Goal: Task Accomplishment & Management: Use online tool/utility

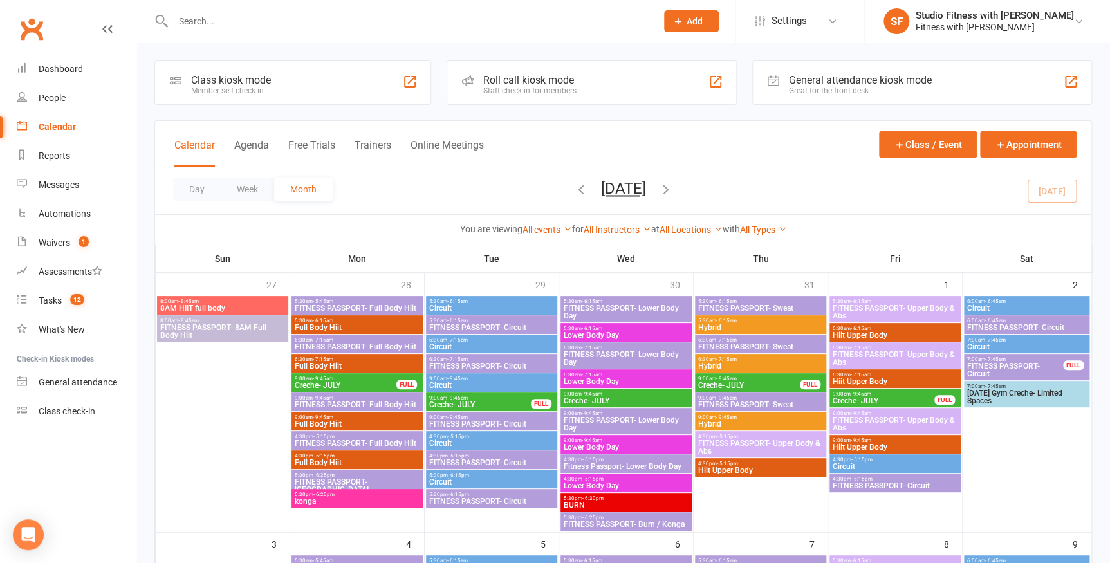
click at [226, 84] on div "Class kiosk mode" at bounding box center [231, 80] width 80 height 12
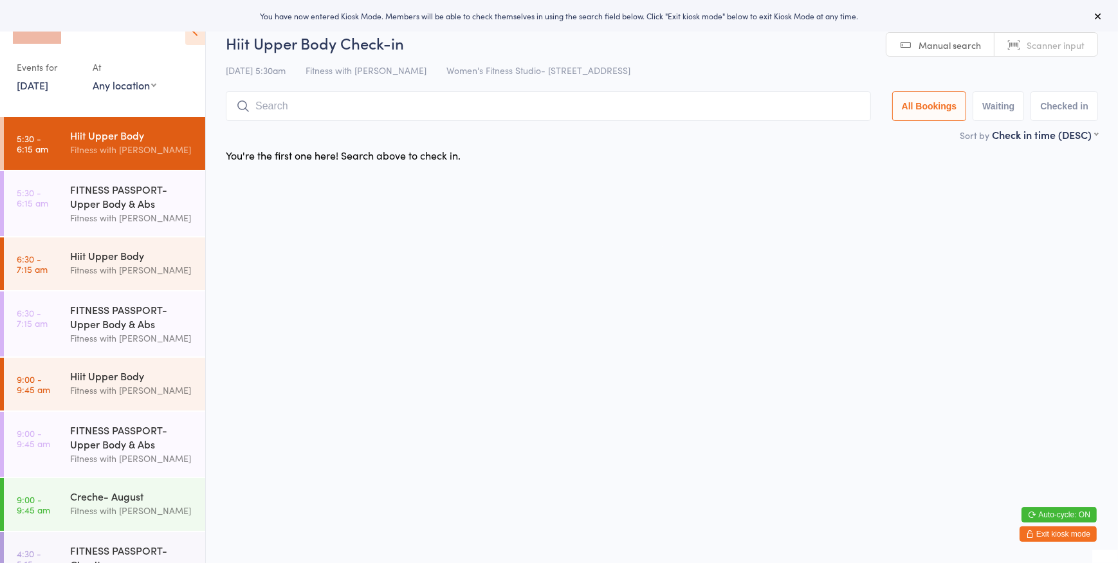
click at [153, 83] on select "Any location Women's Fitness Studio- 14 Madden Street, Aitkenvale Fitness Passp…" at bounding box center [125, 85] width 64 height 14
select select "0"
click at [93, 78] on select "Any location Women's Fitness Studio- 14 Madden Street, Aitkenvale Fitness Passp…" at bounding box center [125, 85] width 64 height 14
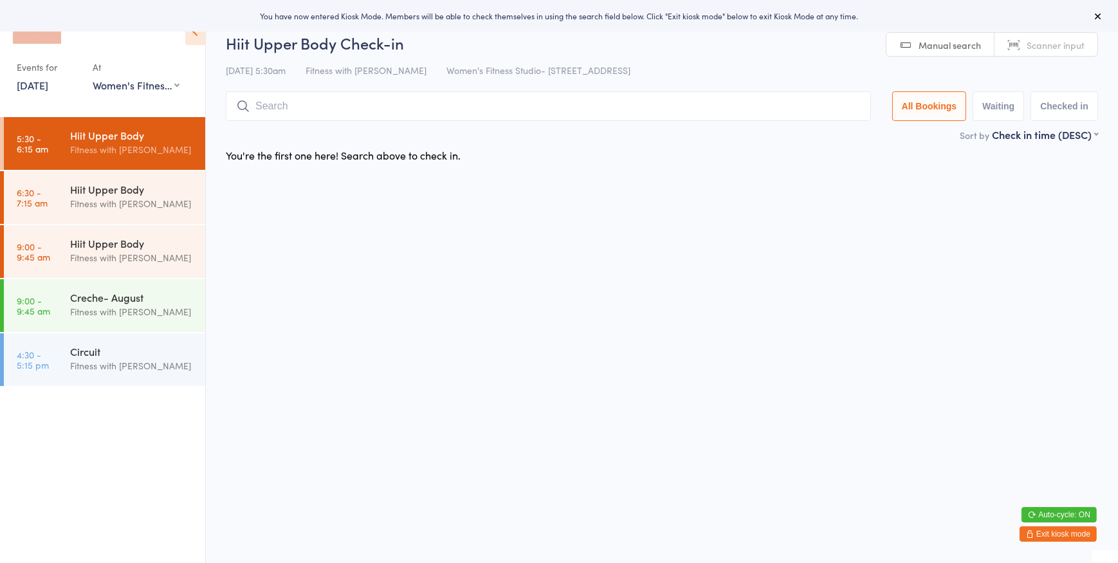
click at [118, 140] on div "Hiit Upper Body" at bounding box center [132, 135] width 124 height 14
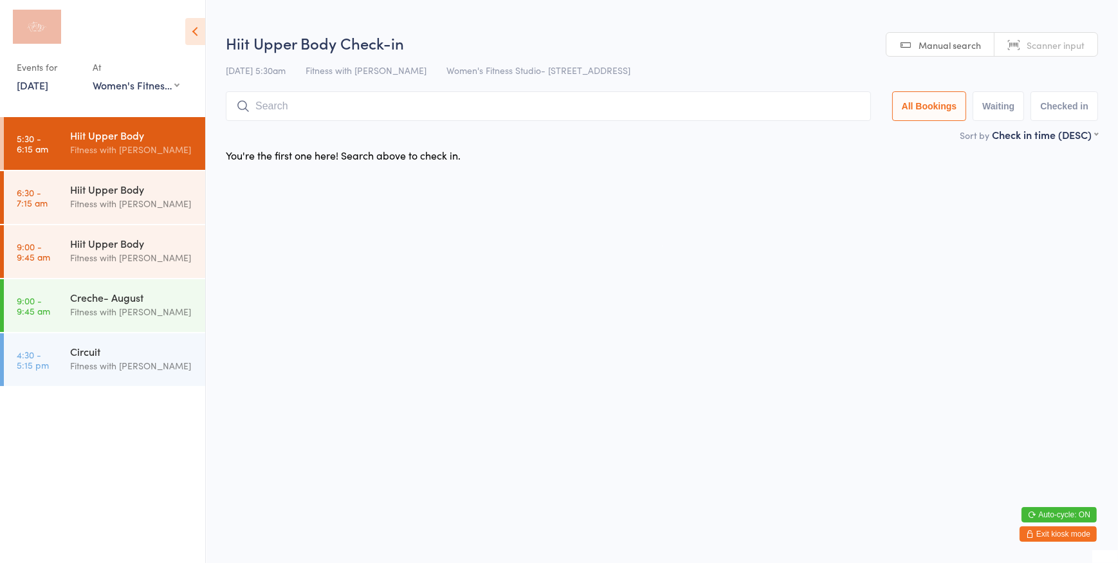
click at [1032, 48] on span "Scanner input" at bounding box center [1056, 45] width 58 height 13
click at [270, 103] on input "search" at bounding box center [548, 106] width 645 height 30
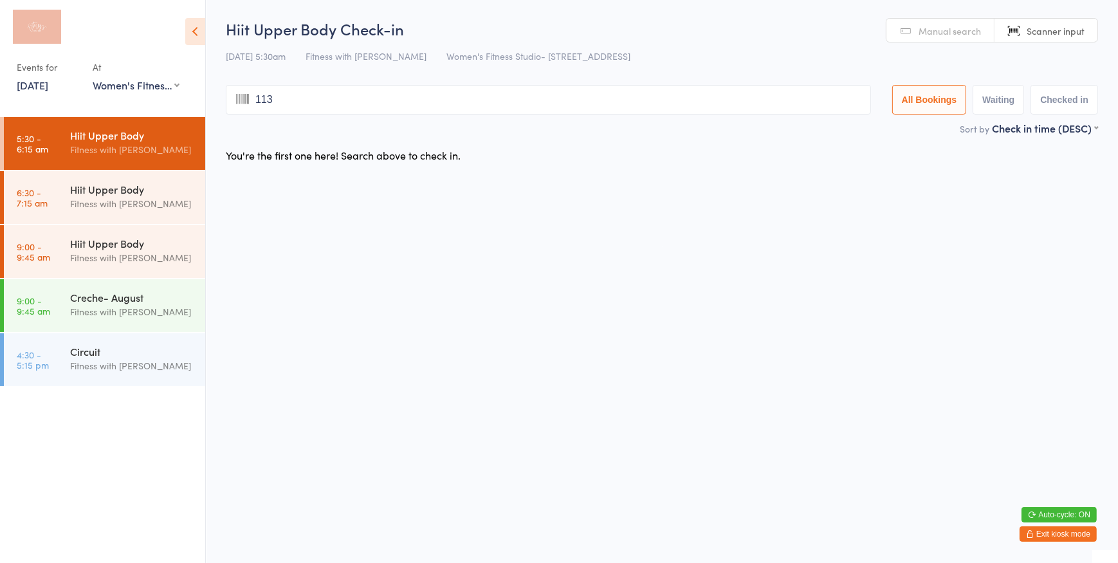
type input "1133"
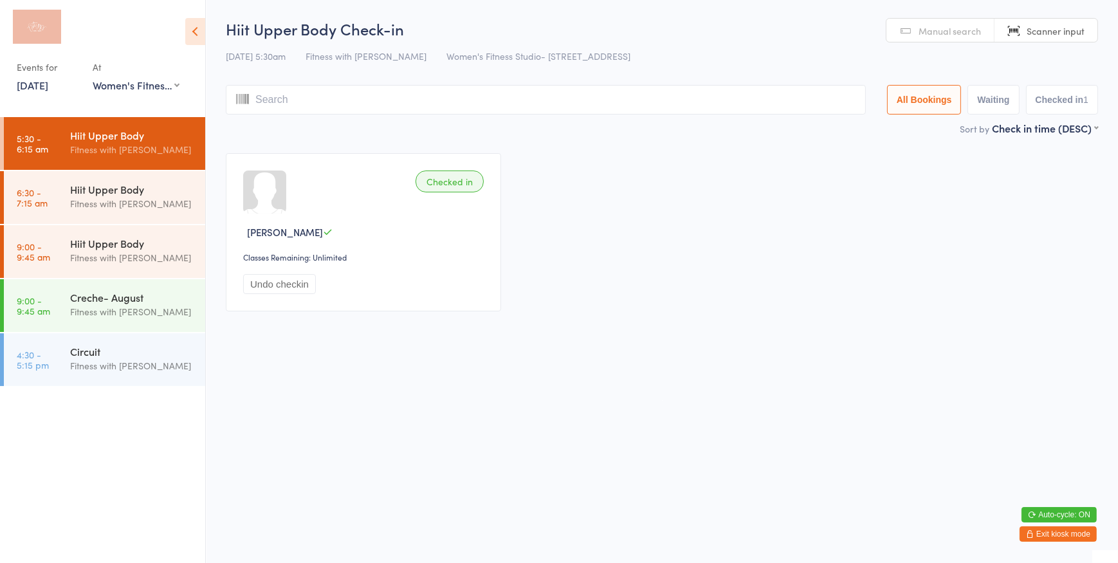
click at [926, 23] on link "Manual search" at bounding box center [940, 31] width 108 height 24
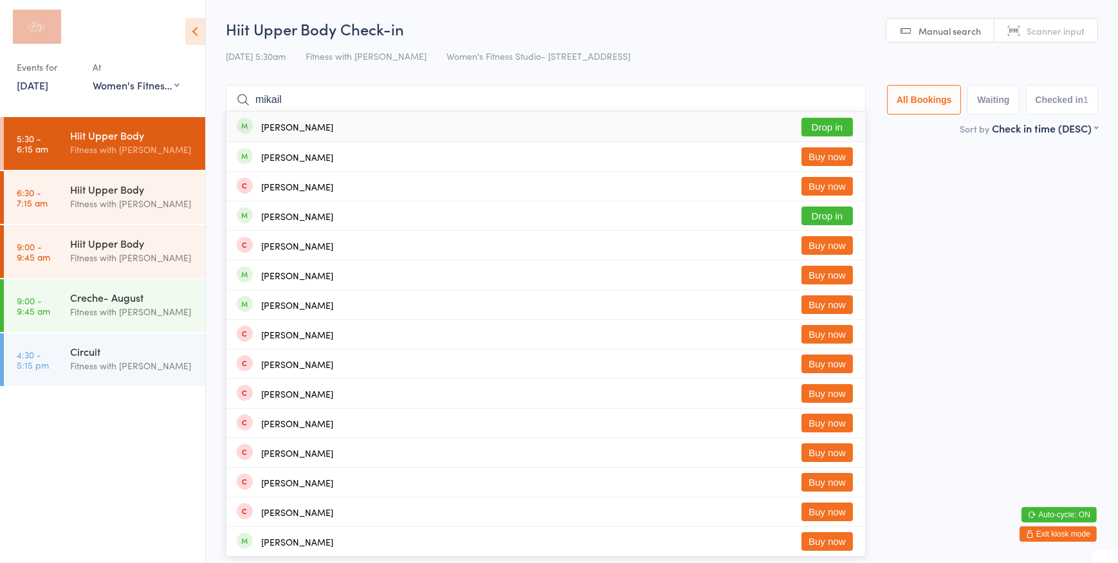
type input "mikail"
click at [802, 125] on button "Drop in" at bounding box center [827, 127] width 51 height 19
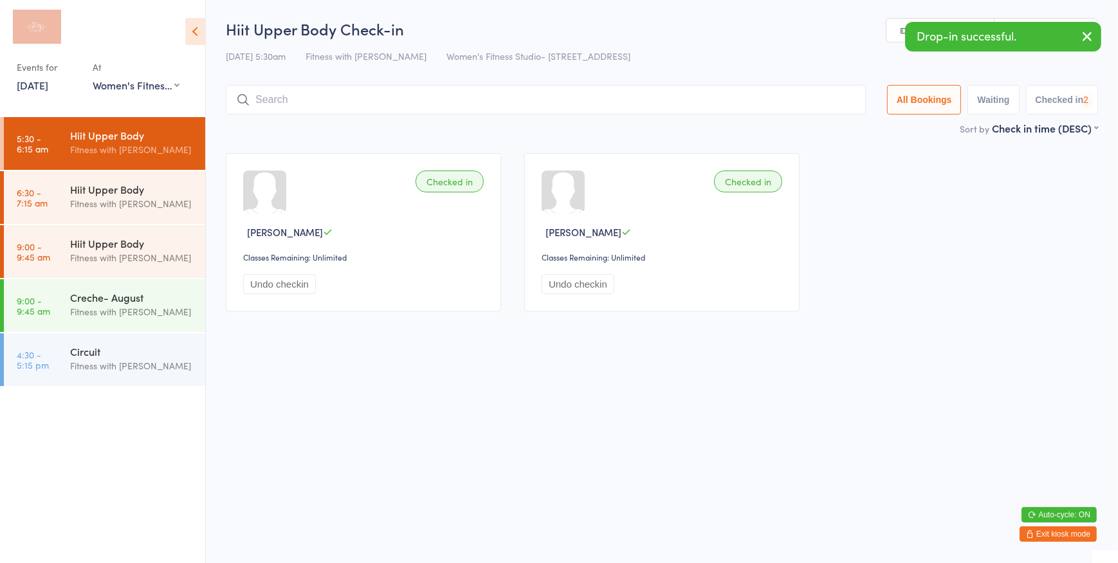
click at [1079, 33] on button "button" at bounding box center [1087, 38] width 28 height 30
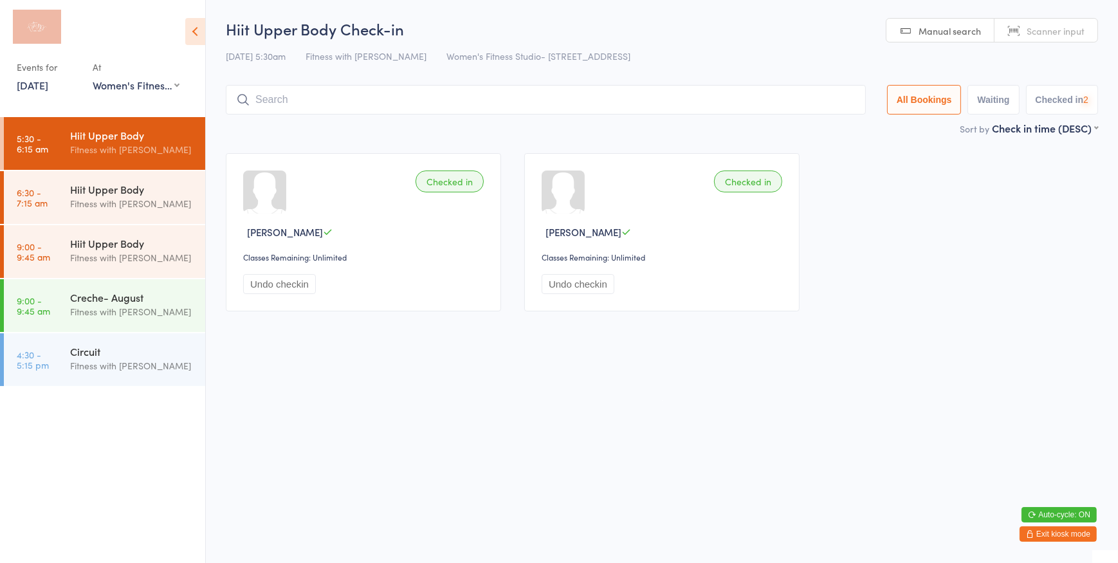
click at [1072, 36] on span "Scanner input" at bounding box center [1056, 30] width 58 height 13
type input "3214"
type input "1863"
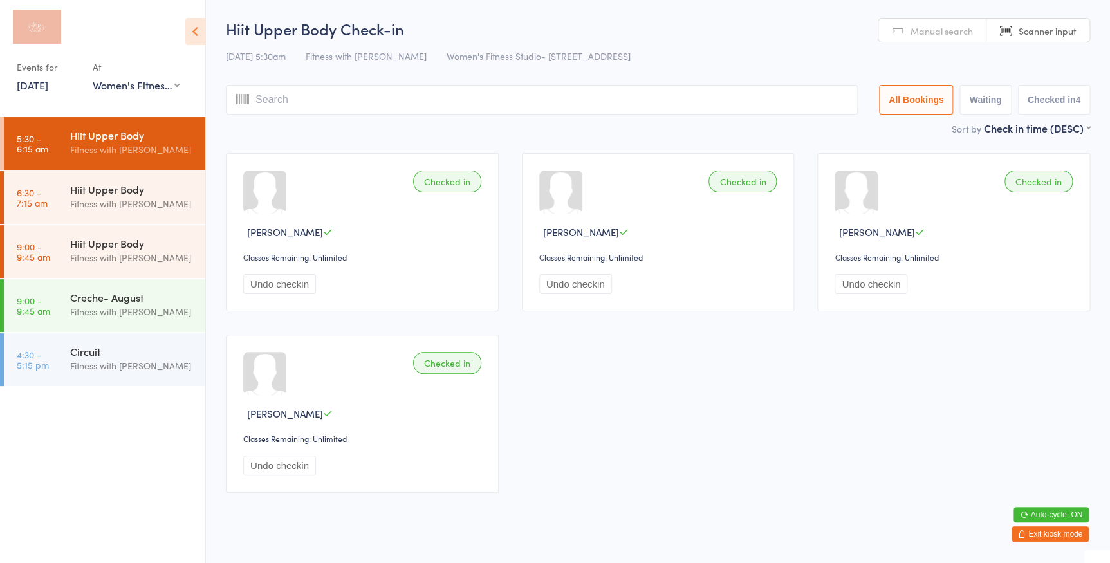
click at [922, 30] on span "Manual search" at bounding box center [941, 30] width 62 height 13
type input "888"
click at [823, 126] on button "Drop in" at bounding box center [818, 127] width 51 height 19
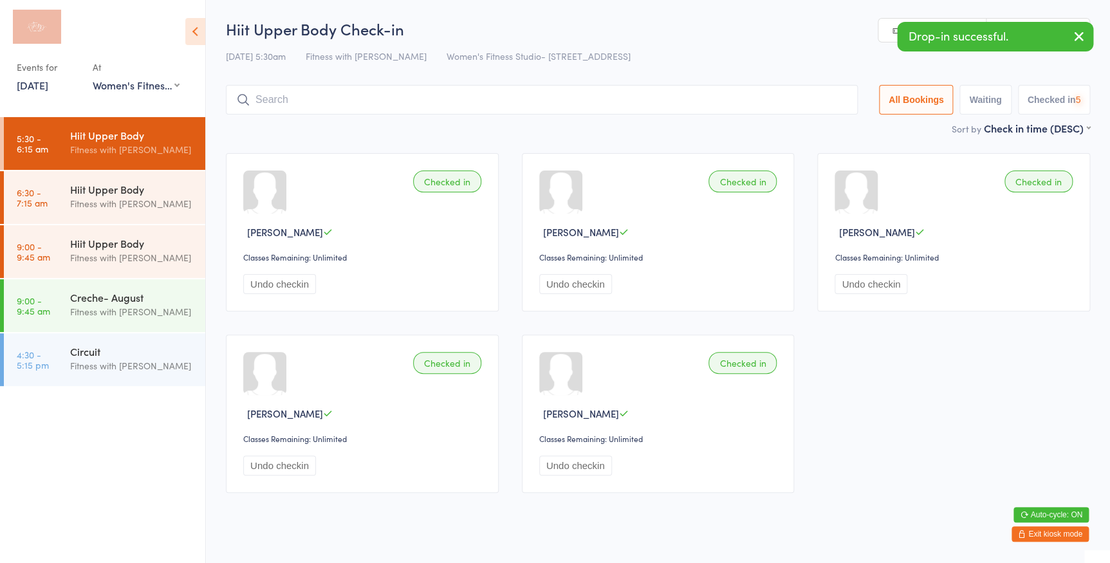
click at [1073, 32] on icon "button" at bounding box center [1078, 36] width 15 height 16
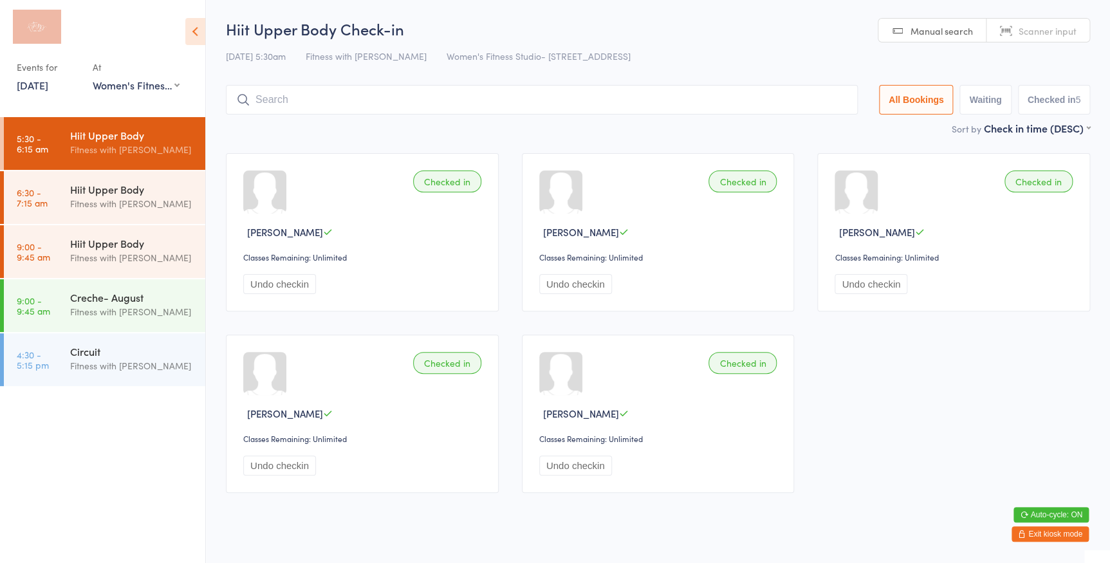
click at [1056, 32] on span "Scanner input" at bounding box center [1047, 30] width 58 height 13
click at [935, 26] on span "Manual search" at bounding box center [941, 30] width 62 height 13
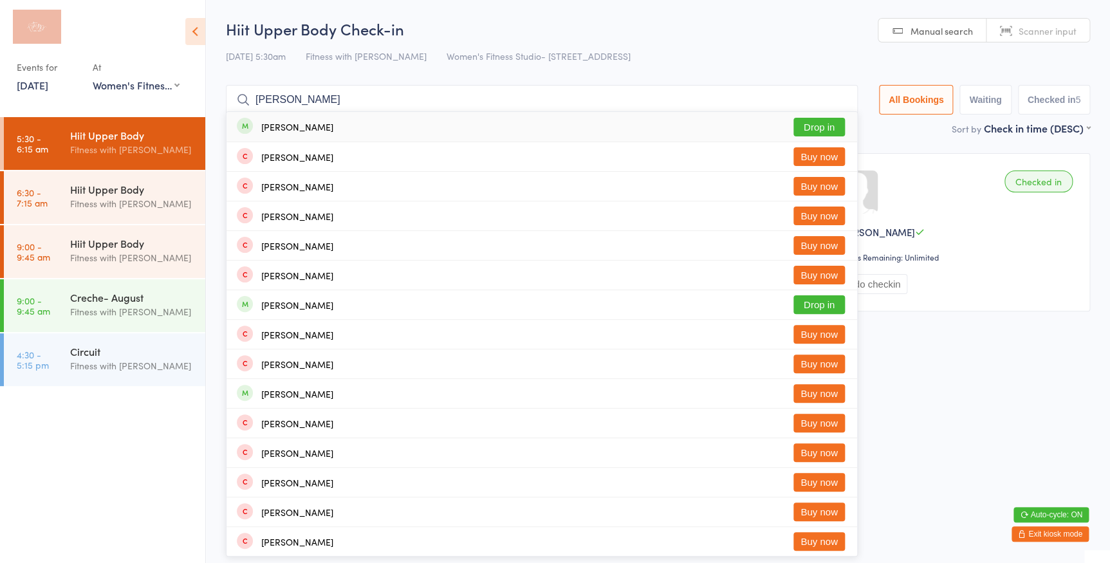
type input "willis"
click at [798, 122] on button "Drop in" at bounding box center [818, 127] width 51 height 19
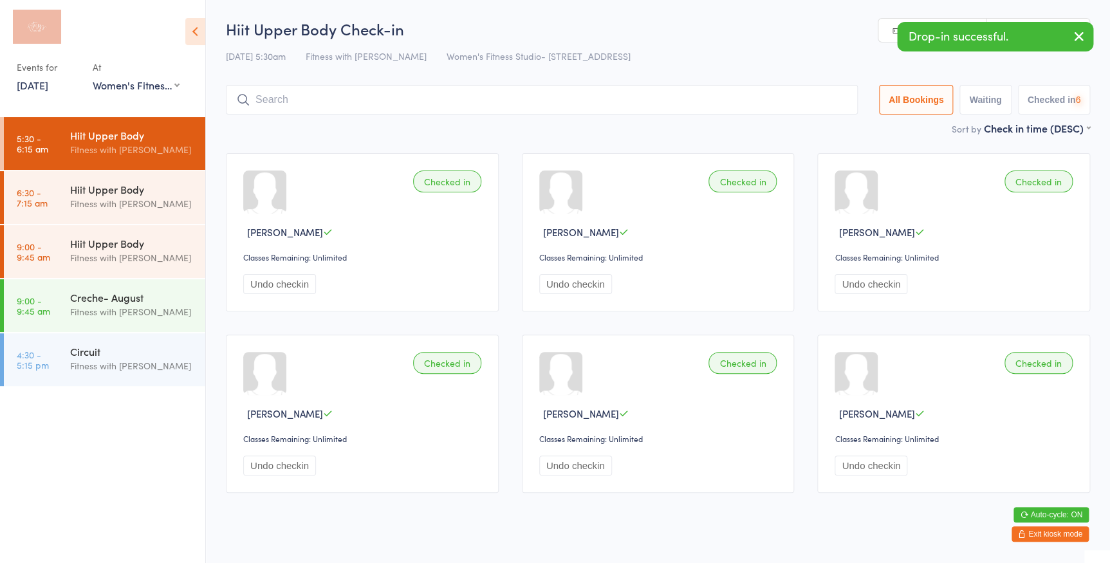
click at [1072, 31] on icon "button" at bounding box center [1078, 36] width 15 height 16
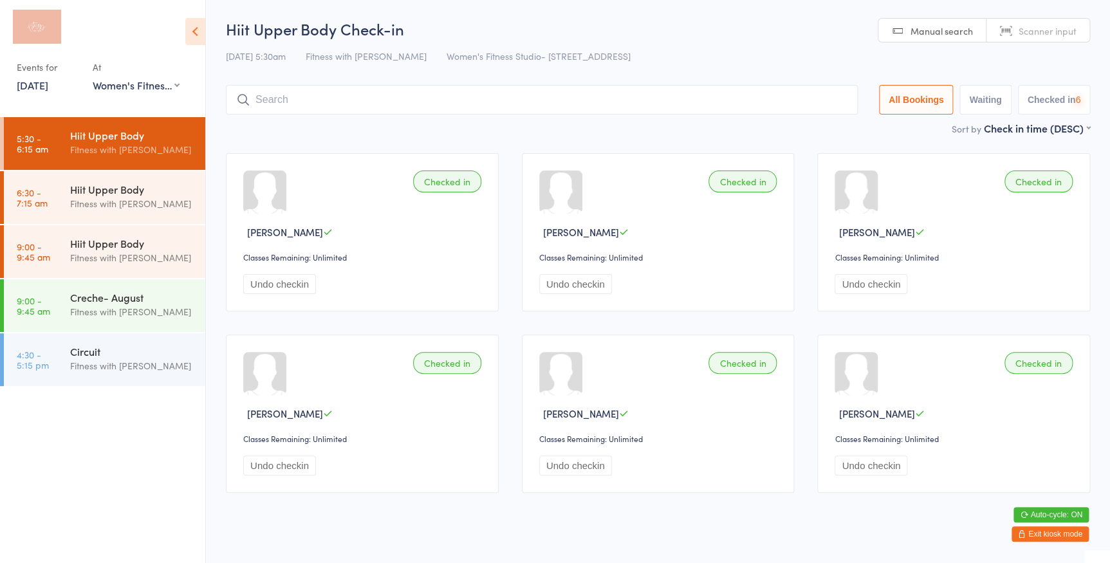
click at [1045, 23] on link "Scanner input" at bounding box center [1037, 31] width 103 height 24
type input "2041"
type input "2005"
type input "3567"
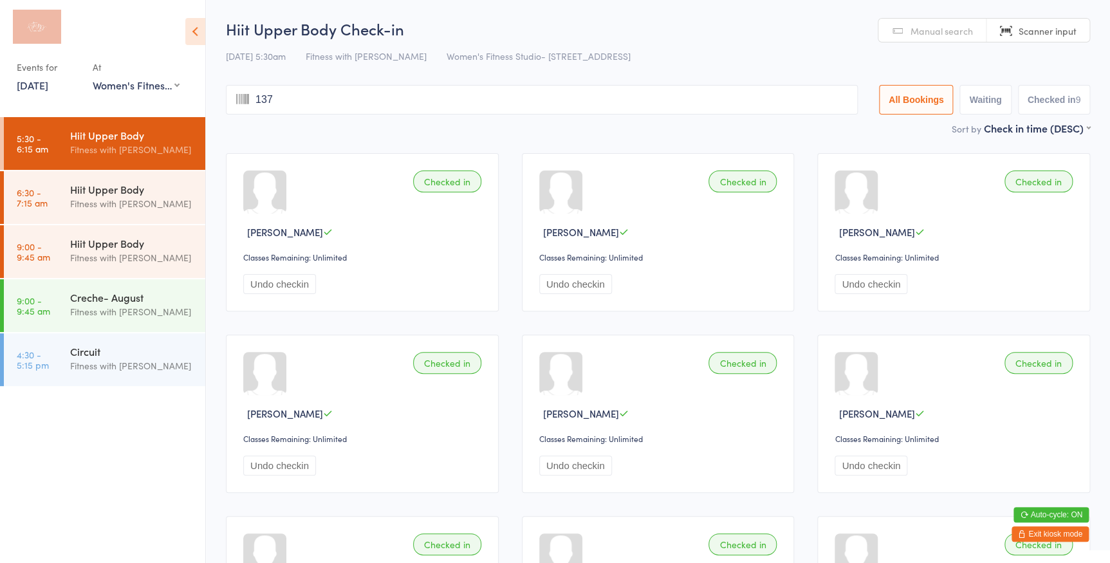
type input "1374"
type input "2591"
type input "1074"
type input "1008"
